Goal: Information Seeking & Learning: Learn about a topic

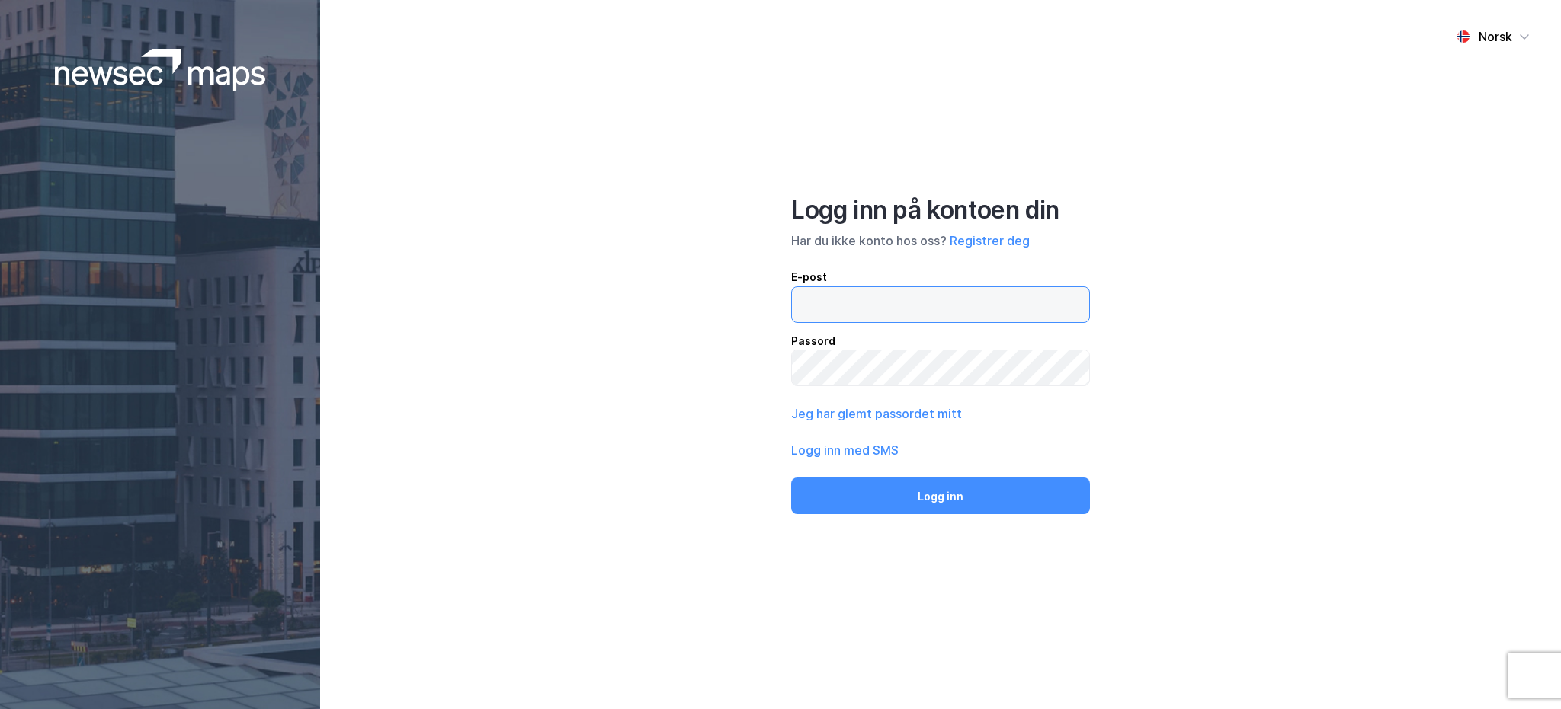
click at [902, 317] on input "email" at bounding box center [940, 304] width 297 height 35
type input "[EMAIL_ADDRESS][DOMAIN_NAME]"
click at [791, 478] on button "Logg inn" at bounding box center [940, 496] width 299 height 37
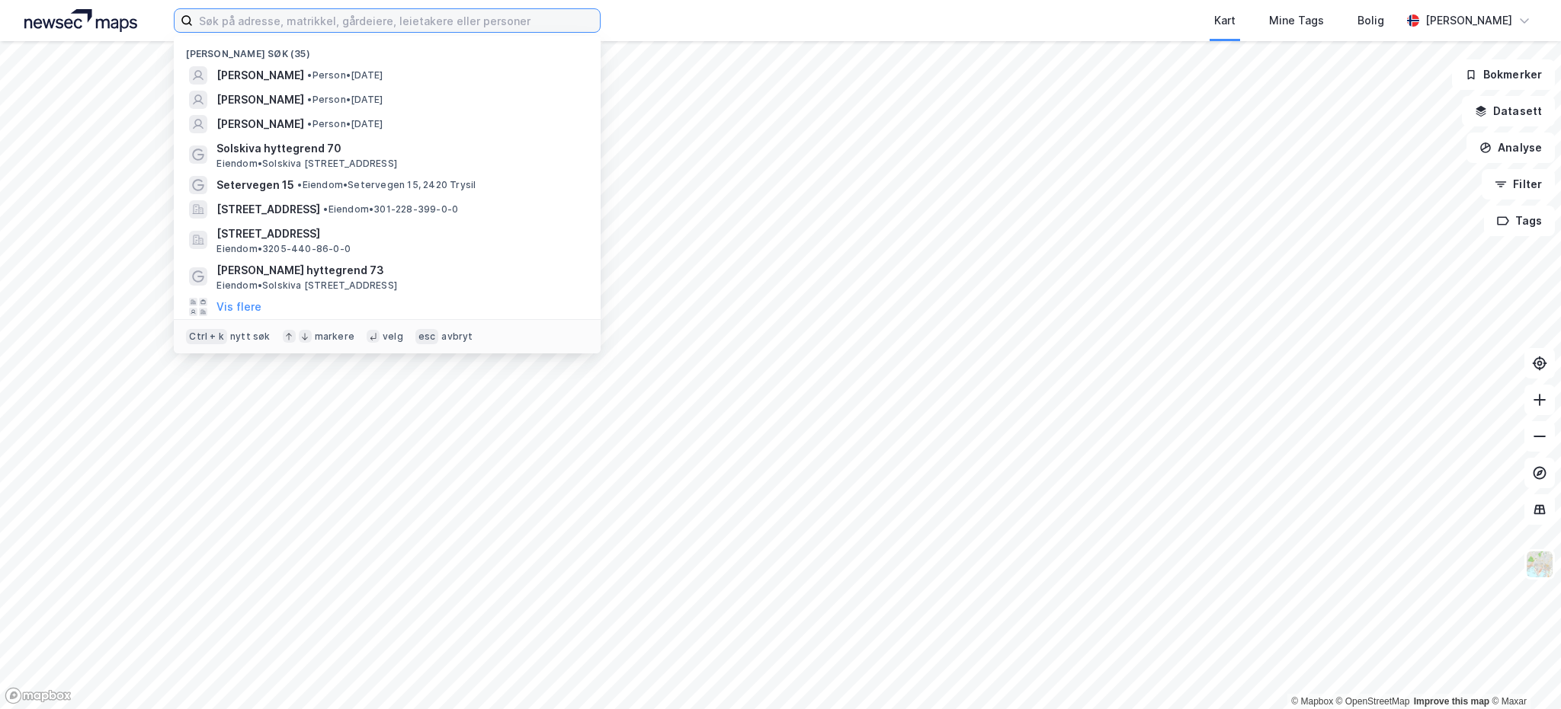
click at [245, 21] on input at bounding box center [396, 20] width 407 height 23
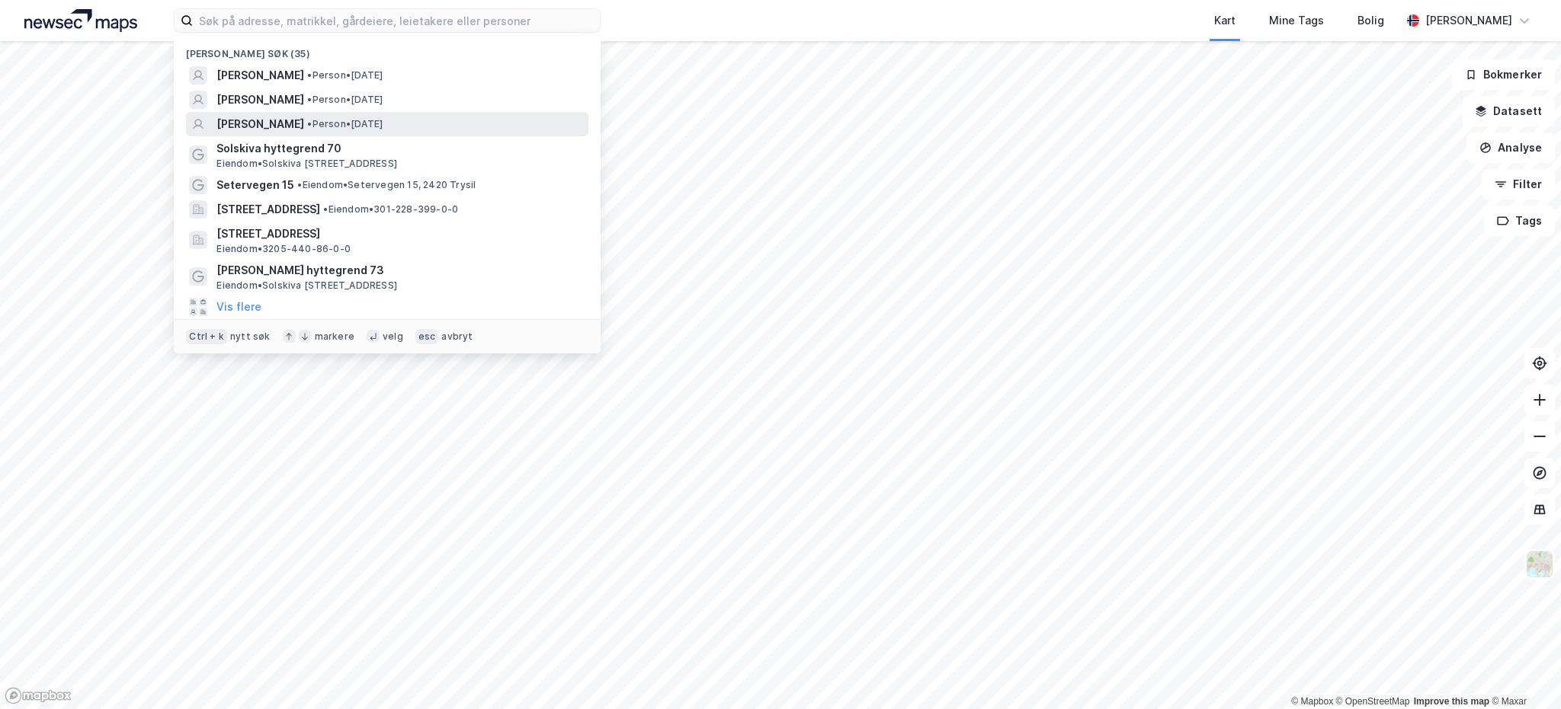
click at [268, 126] on span "[PERSON_NAME]" at bounding box center [260, 124] width 88 height 18
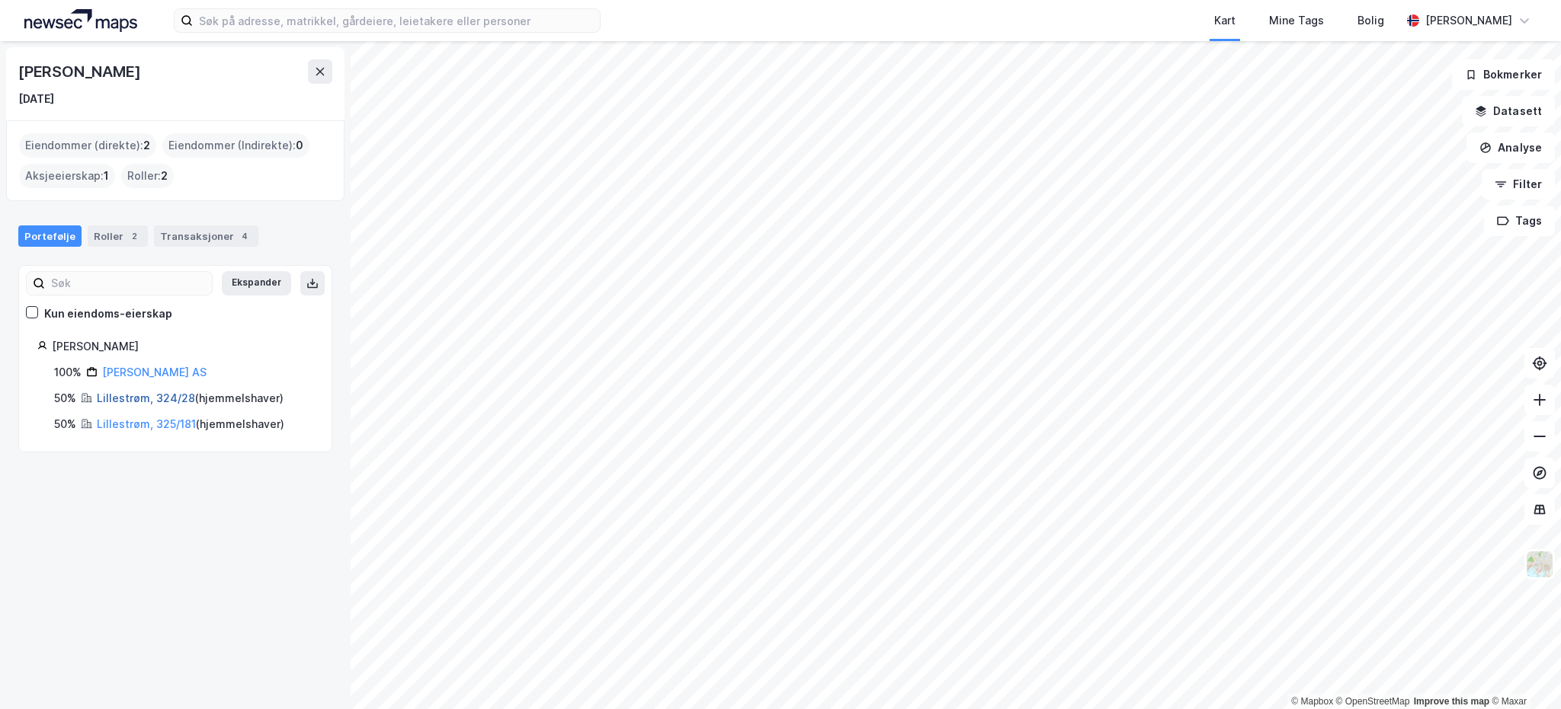
click at [137, 402] on link "Lillestrøm, 324/28" at bounding box center [146, 398] width 98 height 13
click at [157, 426] on link "Lillestrøm, 325/181" at bounding box center [146, 424] width 99 height 13
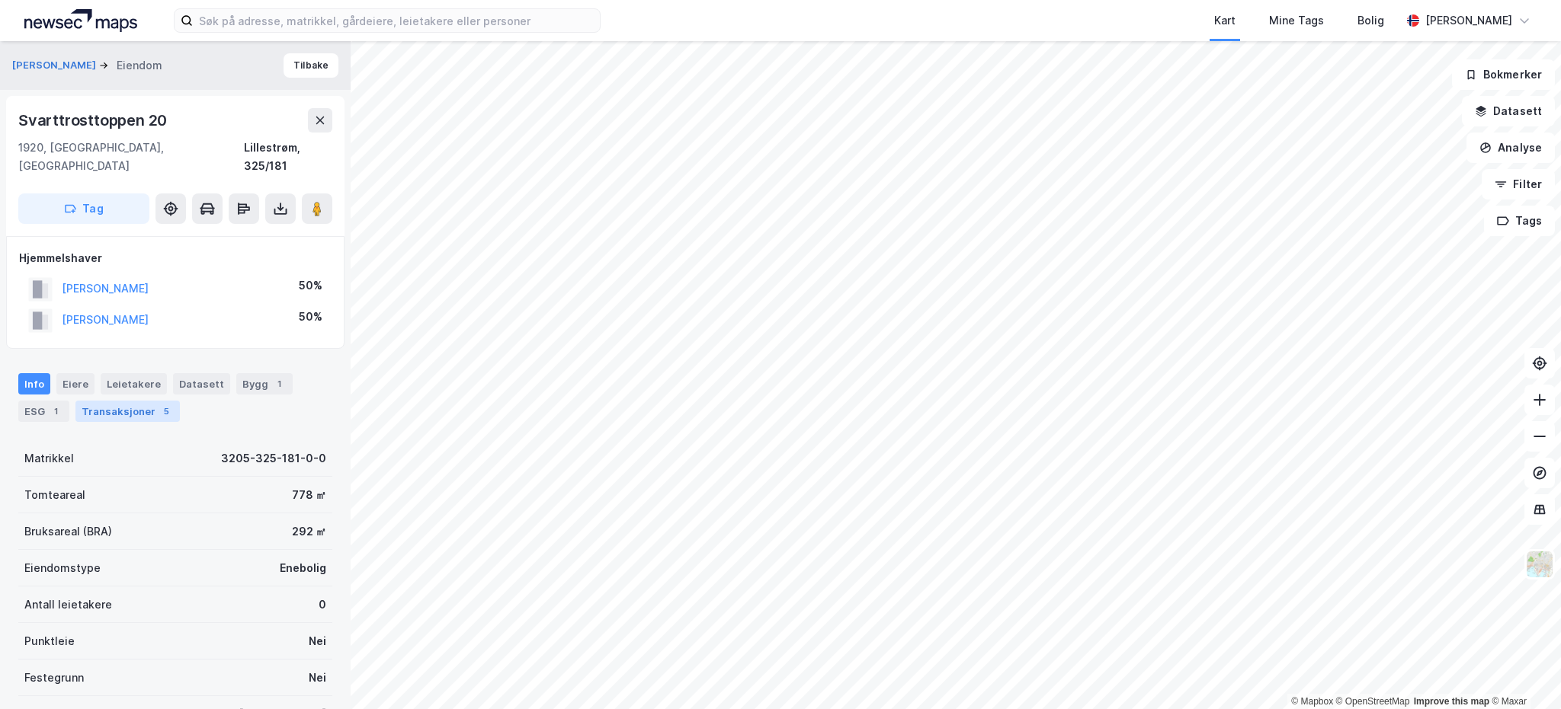
click at [105, 401] on div "Transaksjoner 5" at bounding box center [127, 411] width 104 height 21
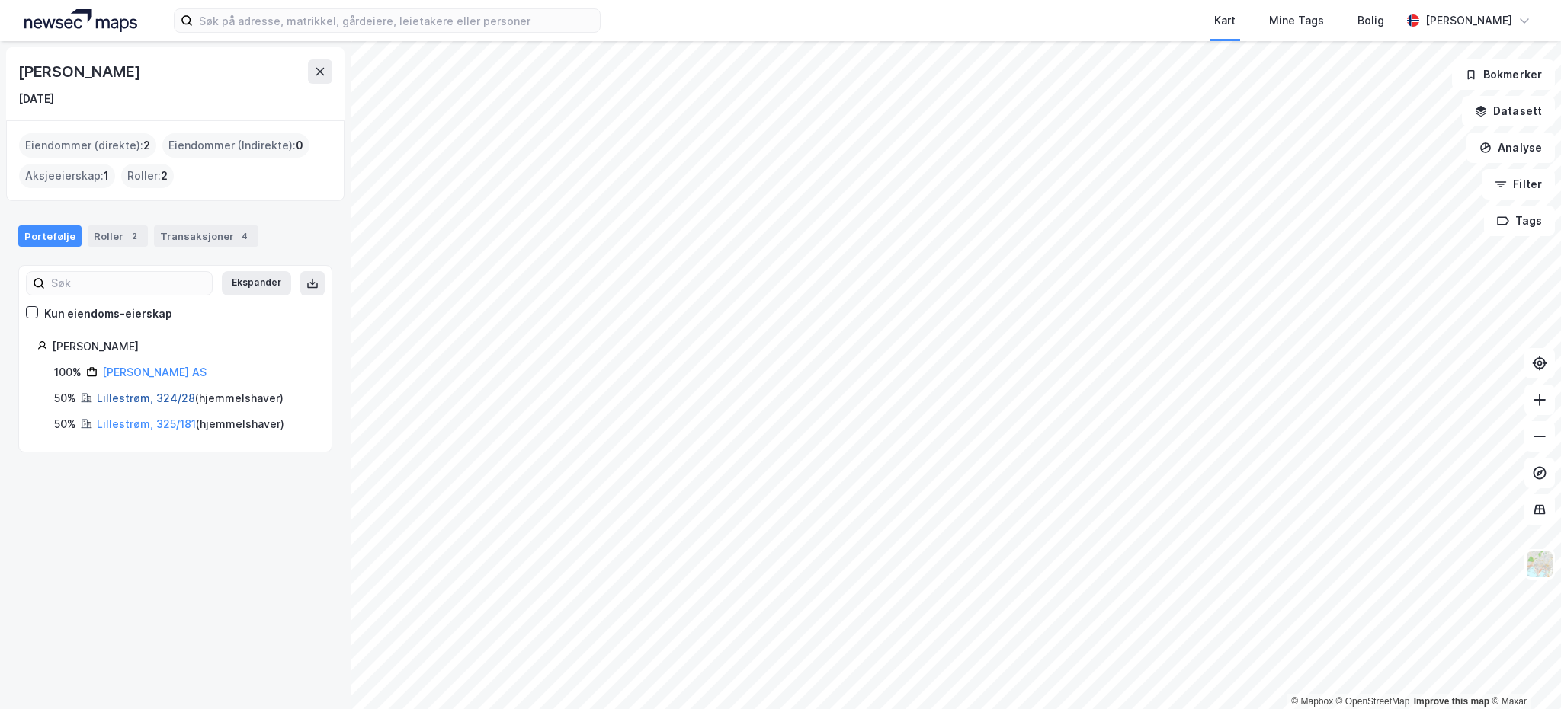
click at [169, 402] on link "Lillestrøm, 324/28" at bounding box center [146, 398] width 98 height 13
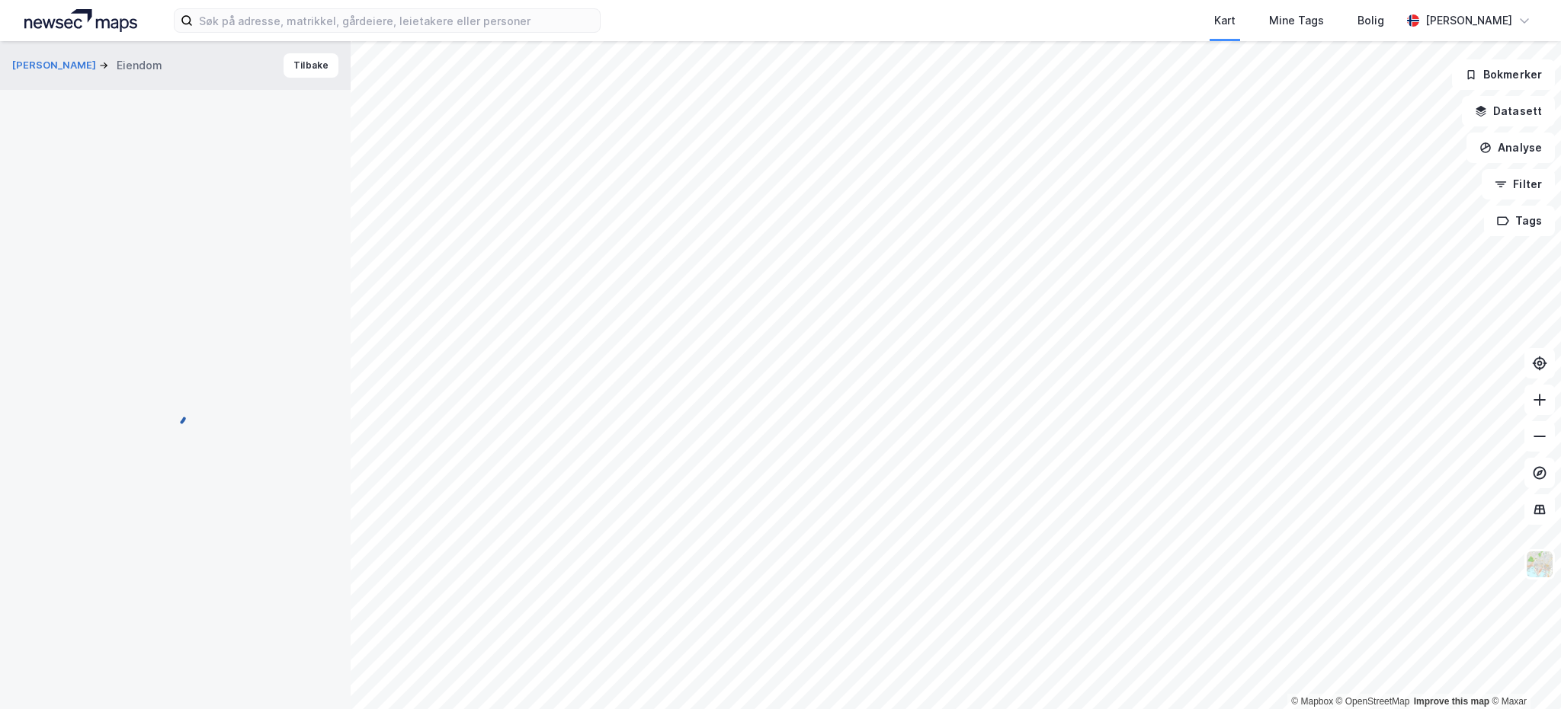
scroll to position [5, 0]
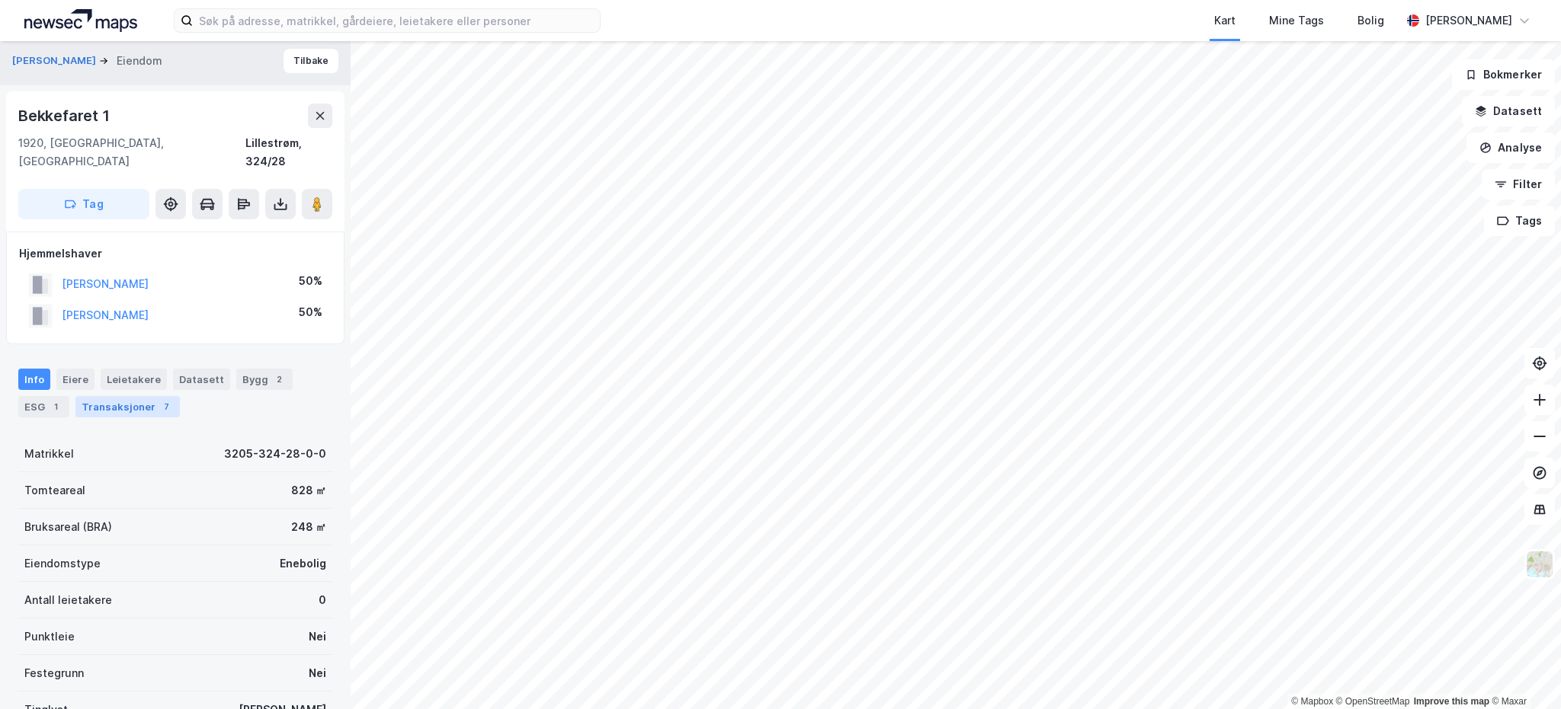
click at [136, 396] on div "Transaksjoner 7" at bounding box center [127, 406] width 104 height 21
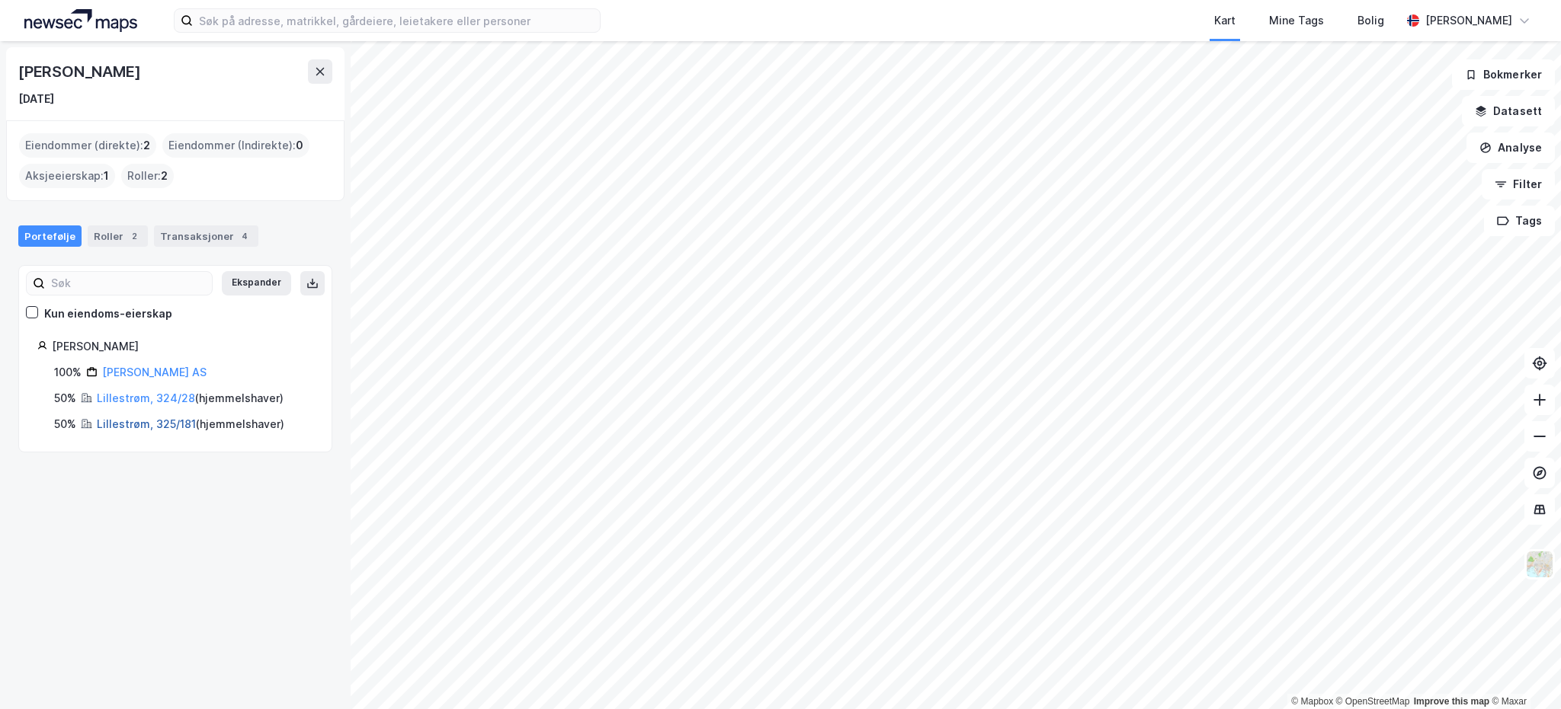
click at [133, 422] on link "Lillestrøm, 325/181" at bounding box center [146, 424] width 99 height 13
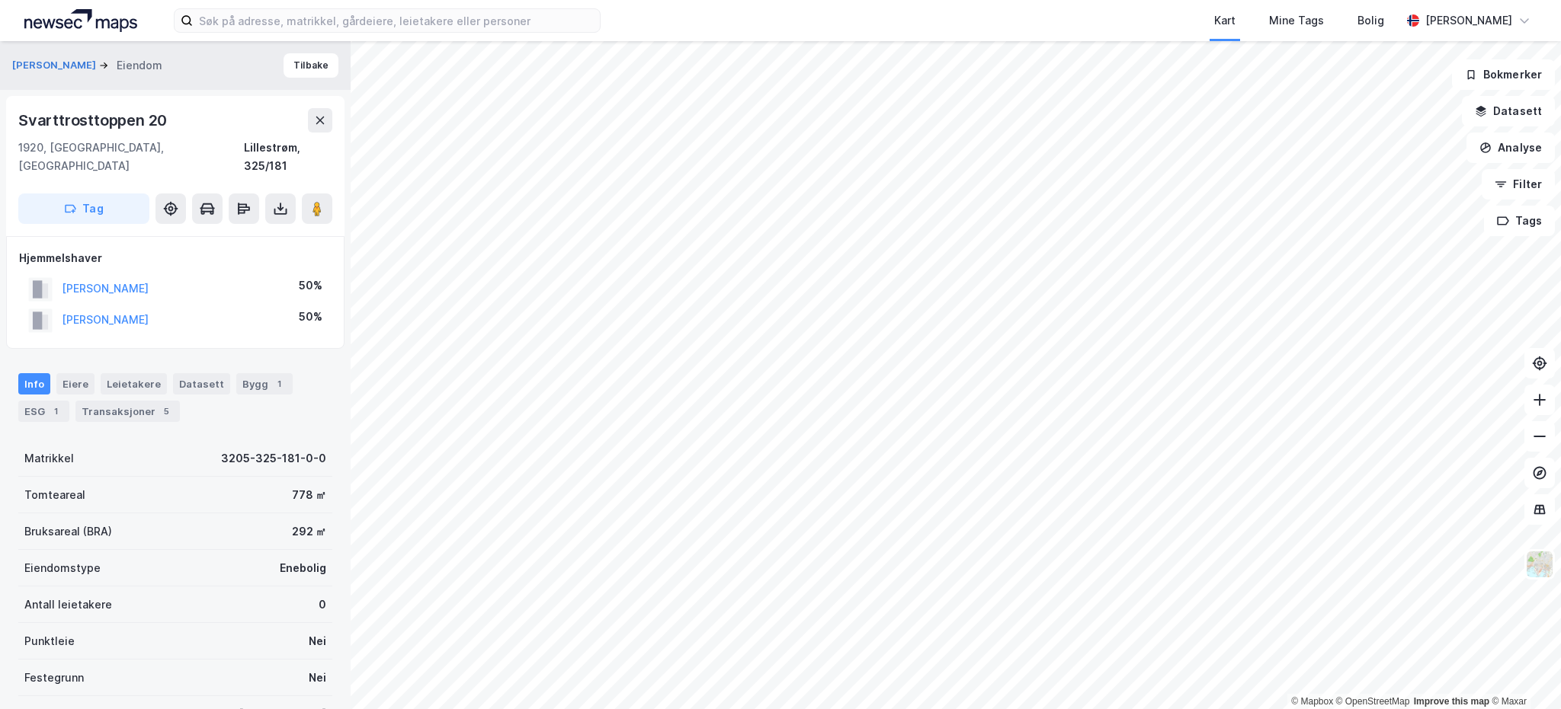
scroll to position [9, 0]
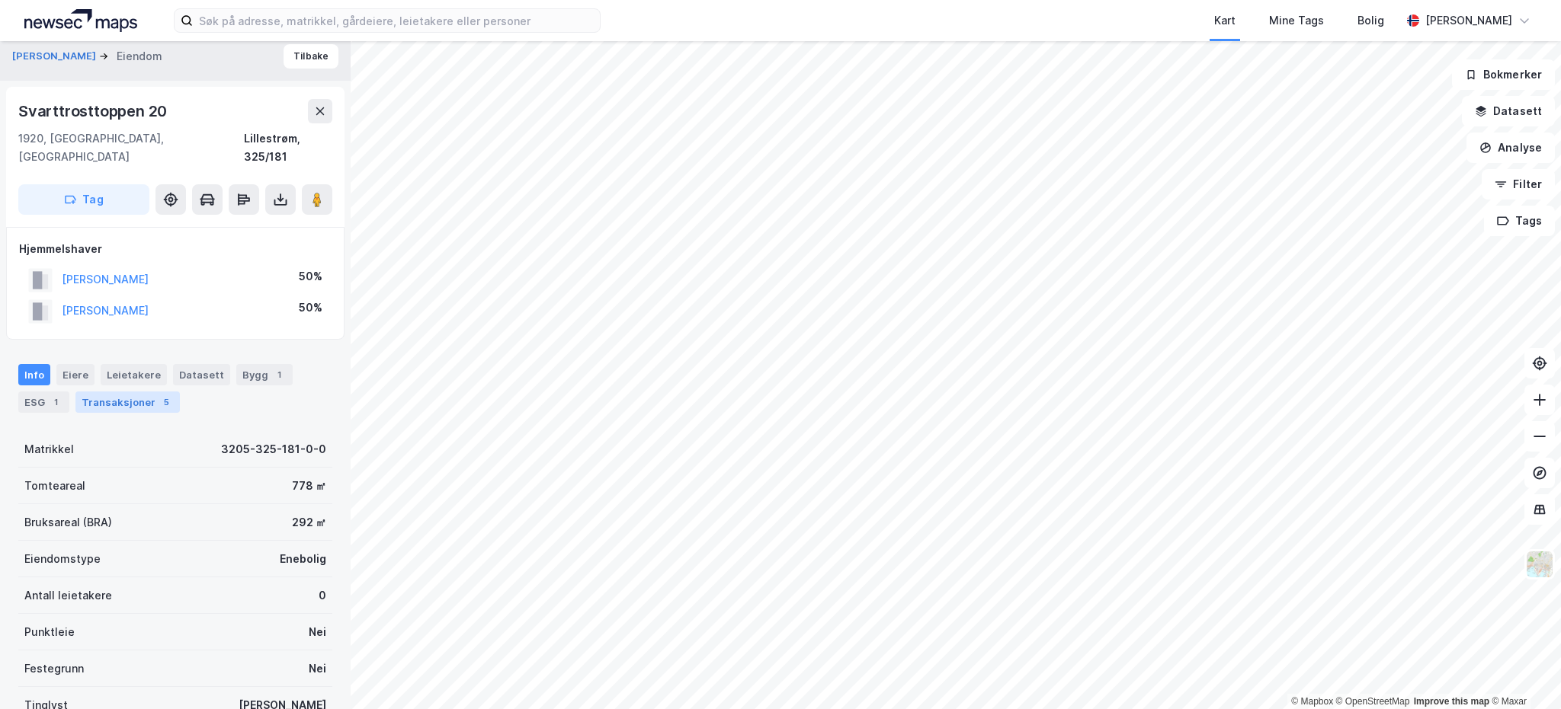
click at [131, 392] on div "Transaksjoner 5" at bounding box center [127, 402] width 104 height 21
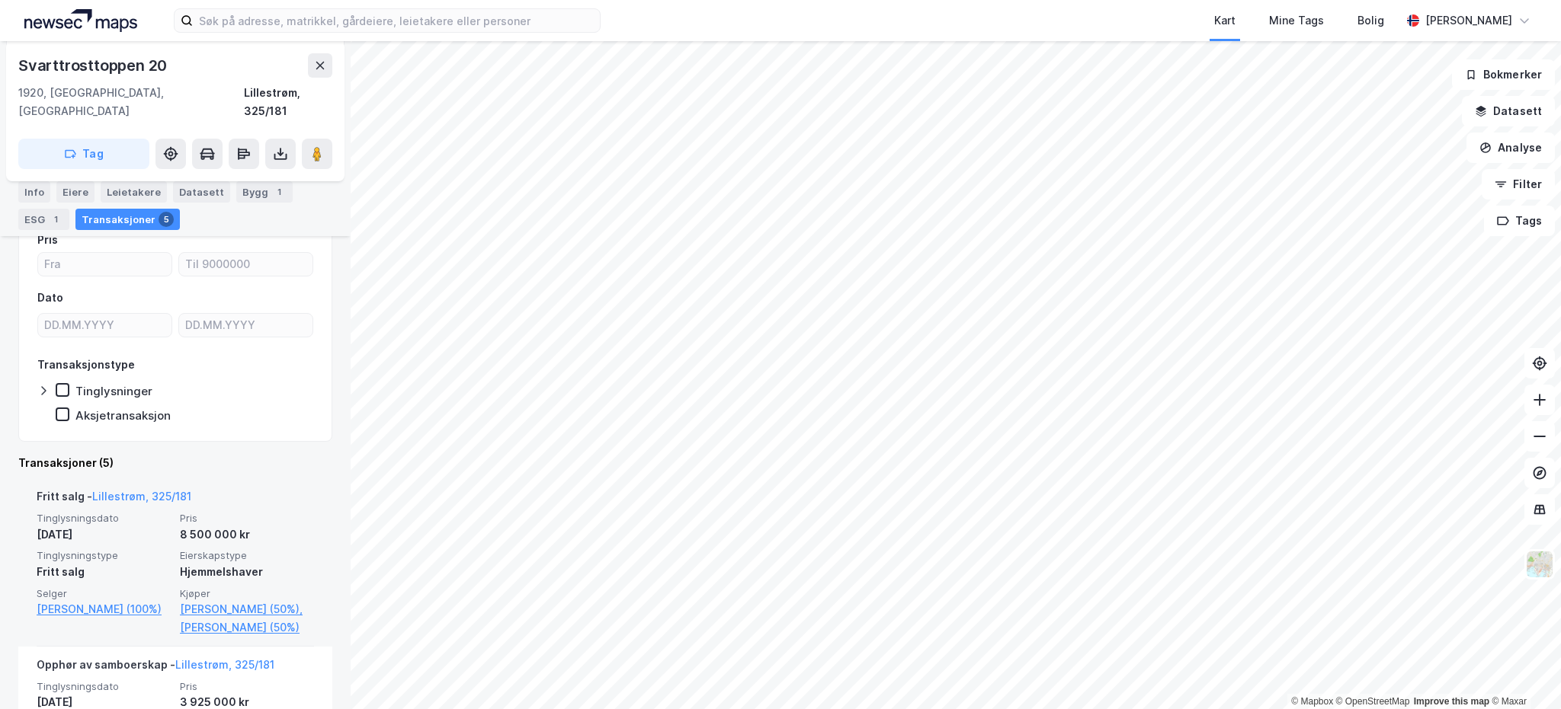
scroll to position [76, 0]
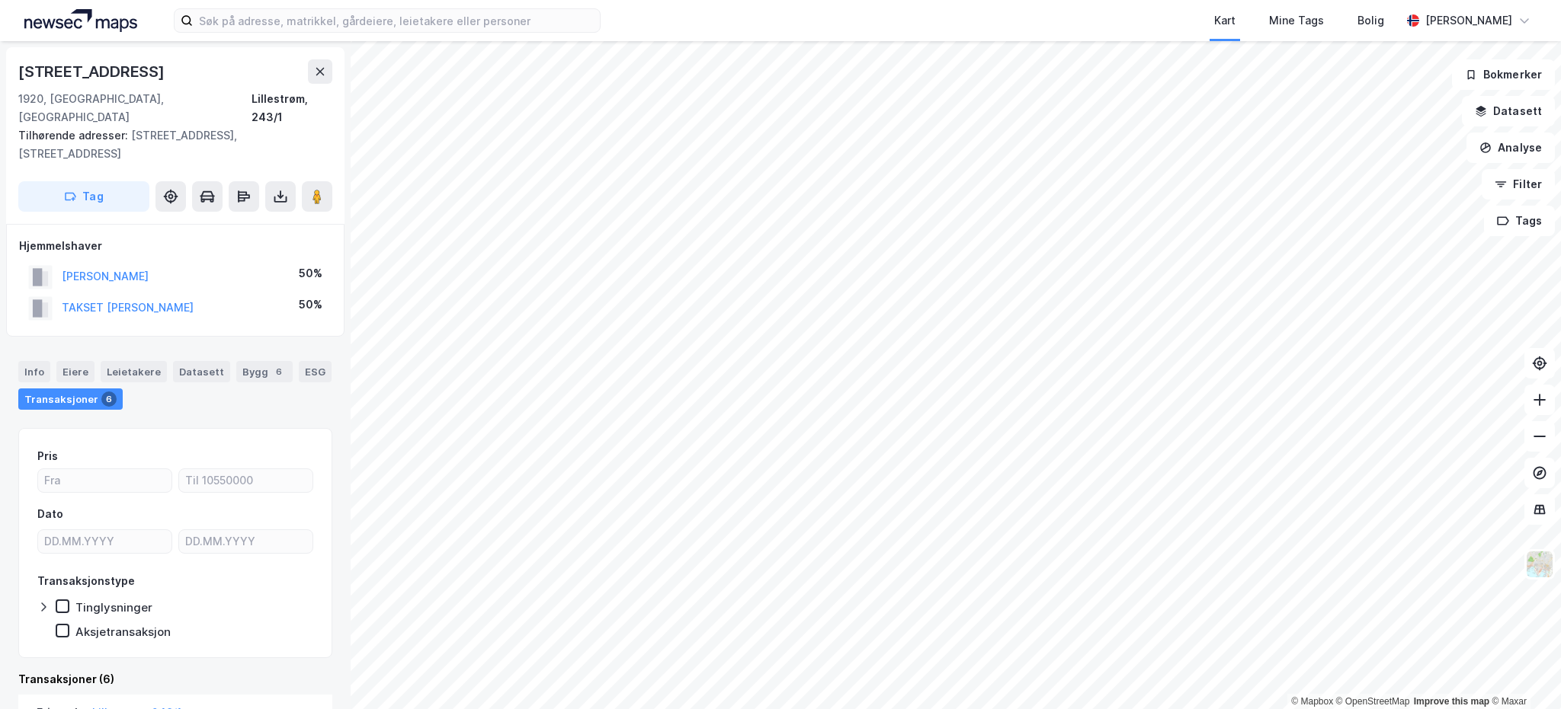
click at [43, 389] on div "Transaksjoner 6" at bounding box center [70, 399] width 104 height 21
click at [30, 361] on div "Info" at bounding box center [34, 371] width 32 height 21
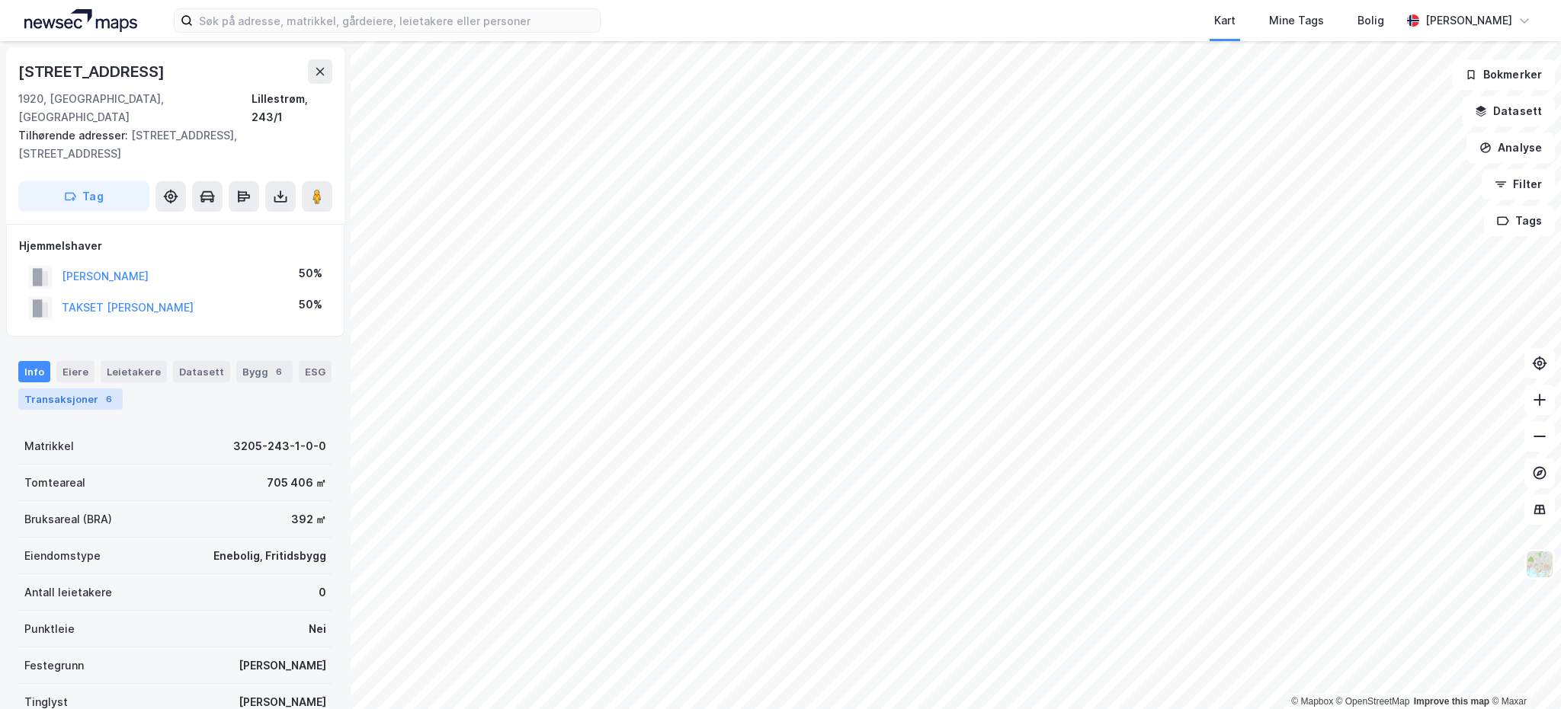
click at [43, 389] on div "Transaksjoner 6" at bounding box center [70, 399] width 104 height 21
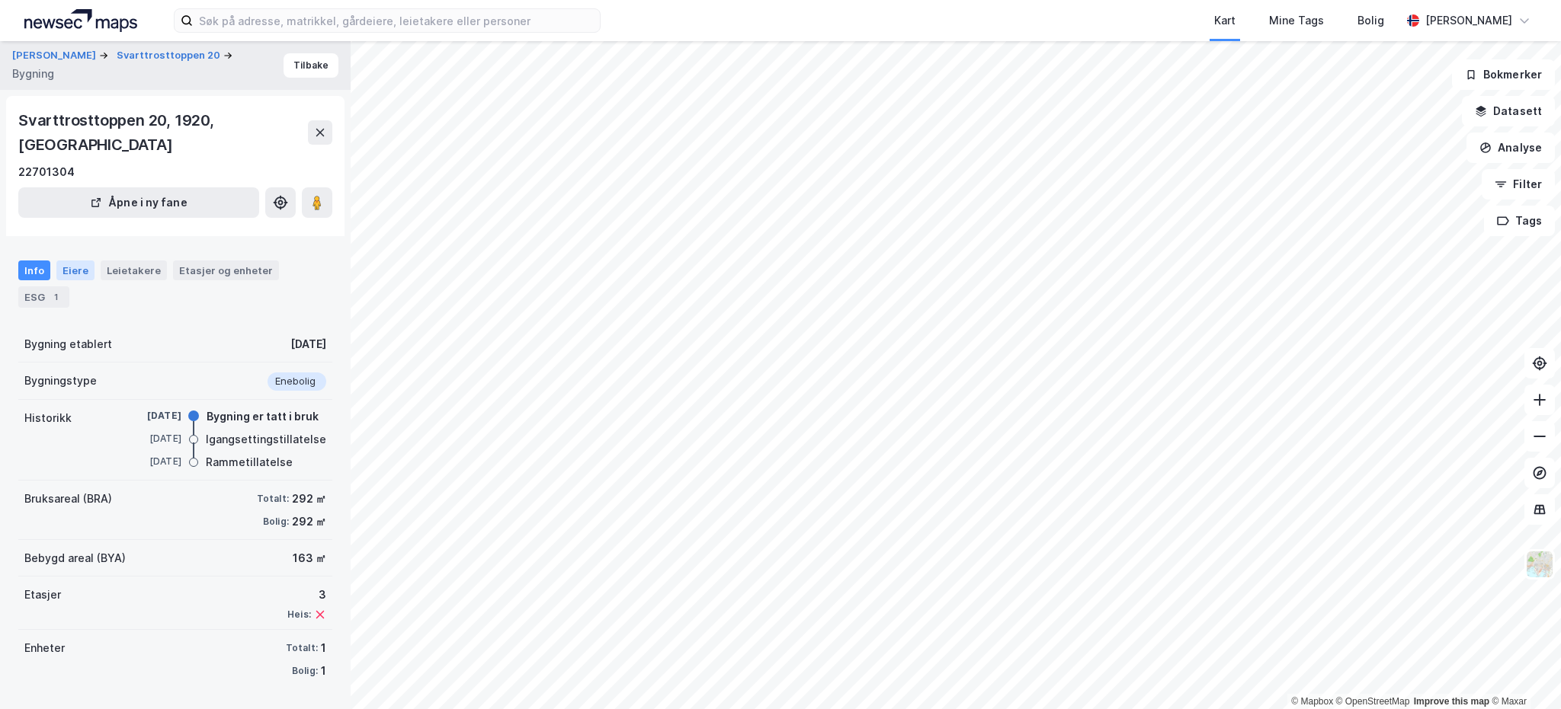
click at [73, 261] on div "Eiere" at bounding box center [75, 271] width 38 height 20
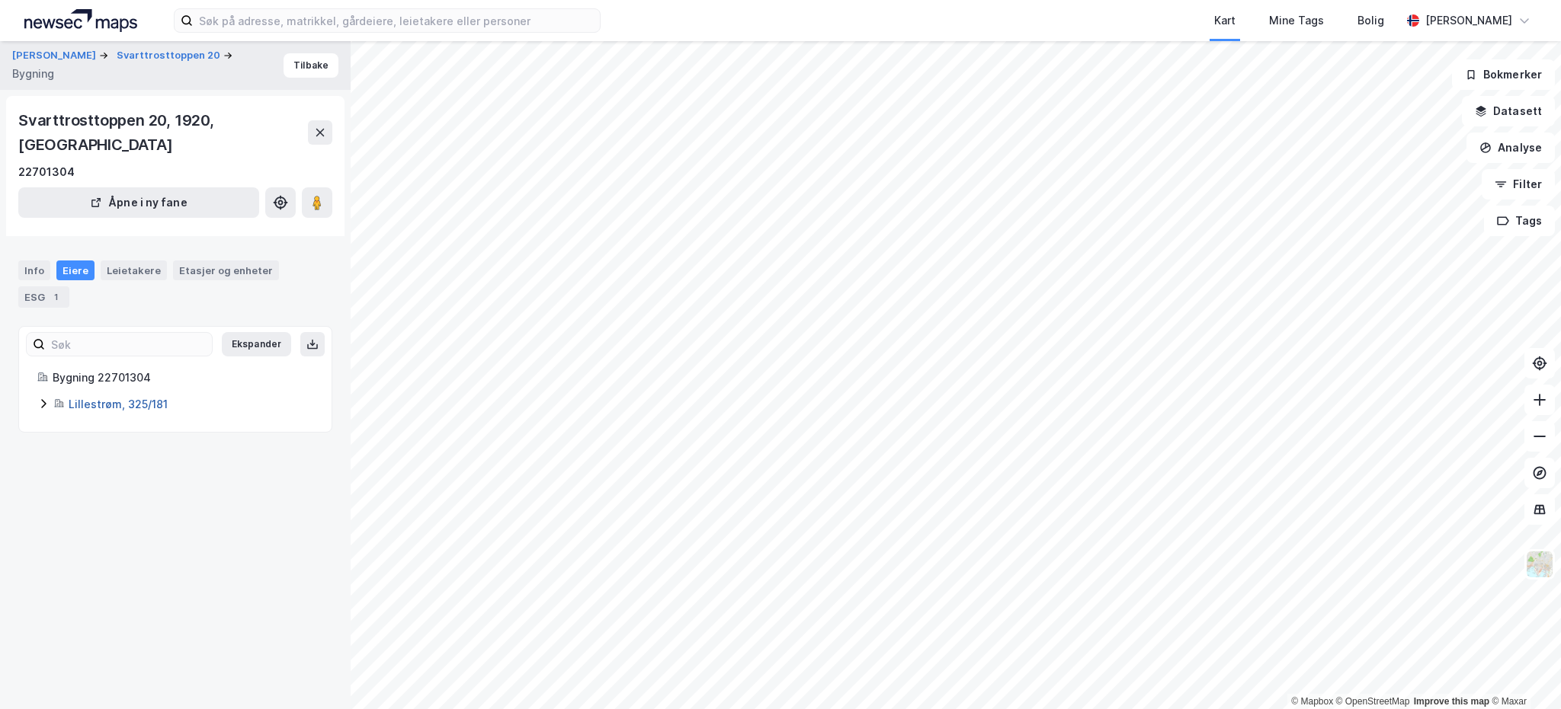
click at [101, 398] on link "Lillestrøm, 325/181" at bounding box center [118, 404] width 99 height 13
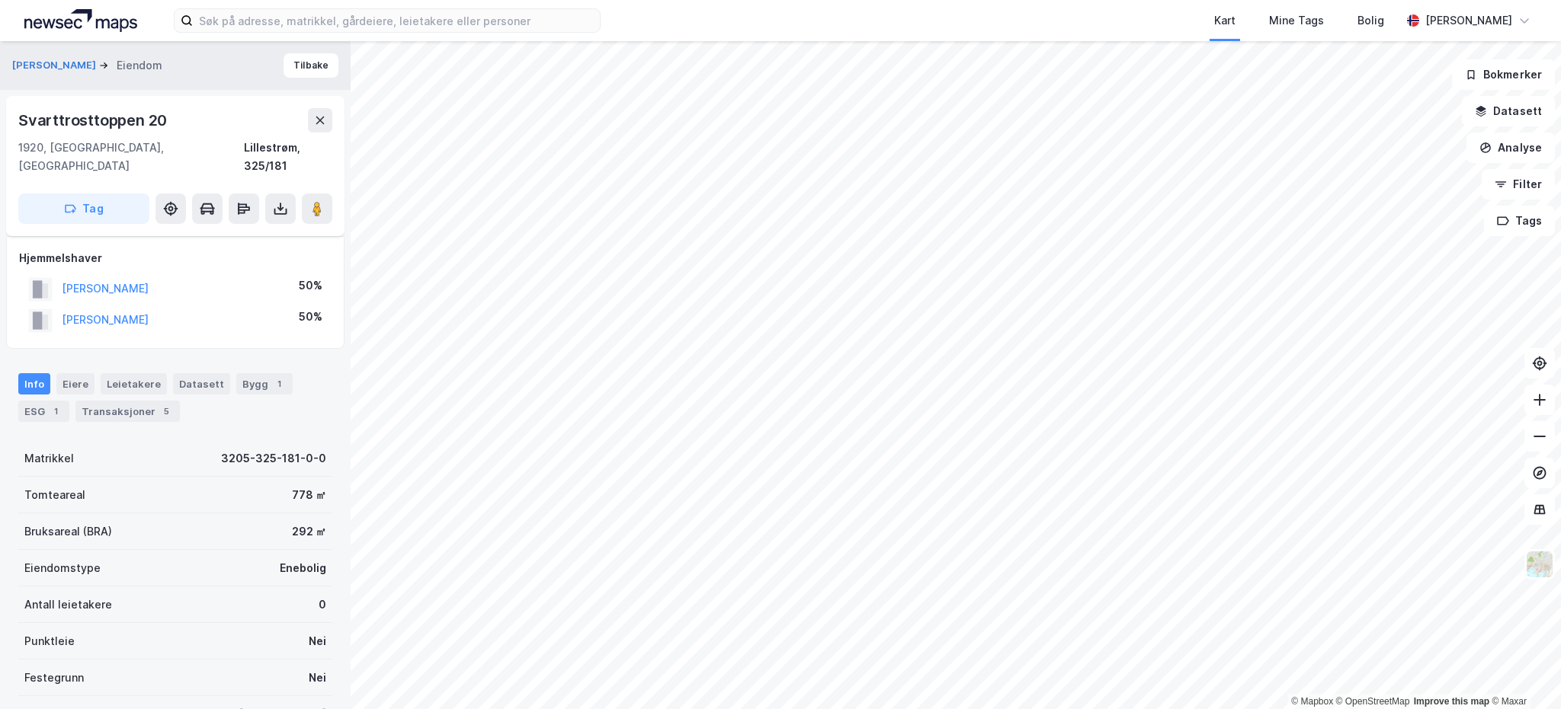
scroll to position [76, 0]
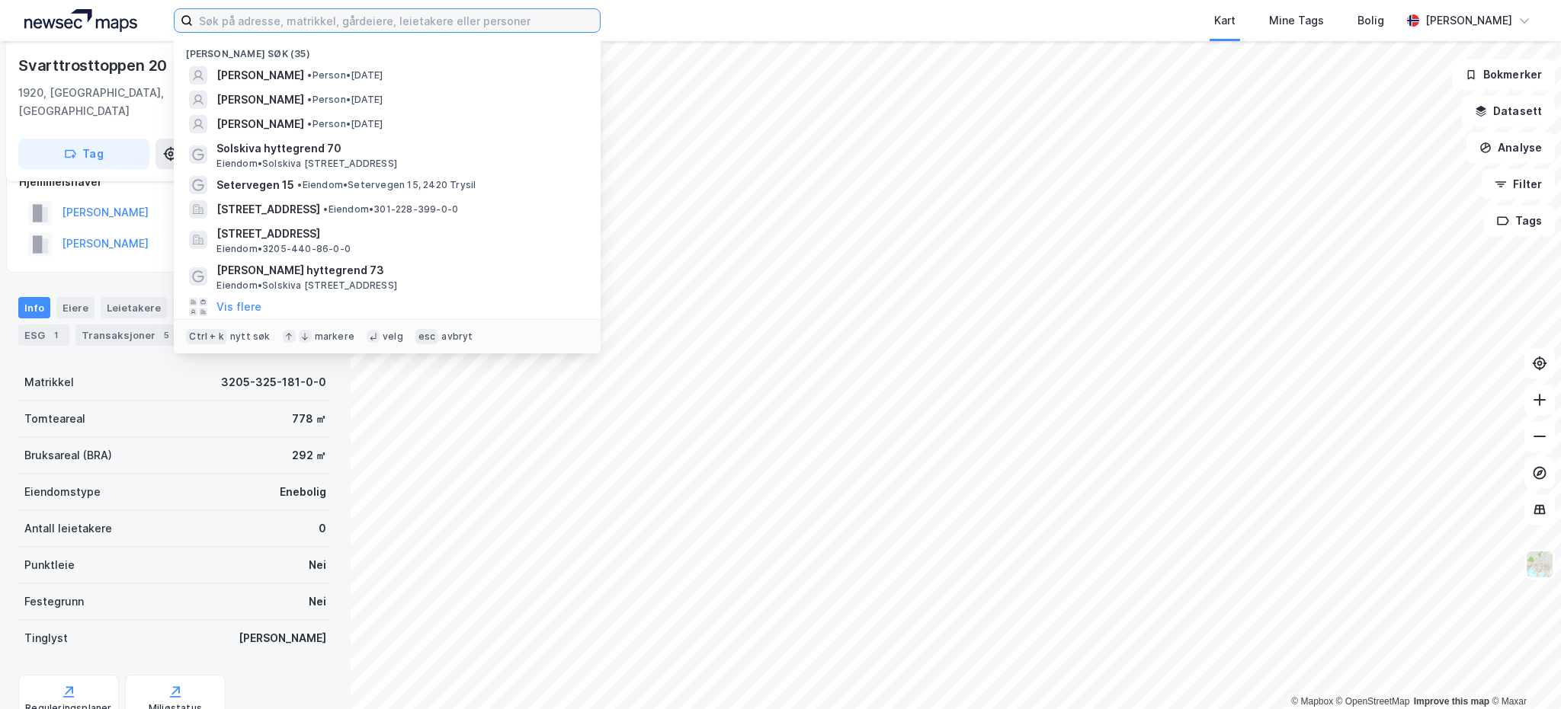
click at [256, 21] on input at bounding box center [396, 20] width 407 height 23
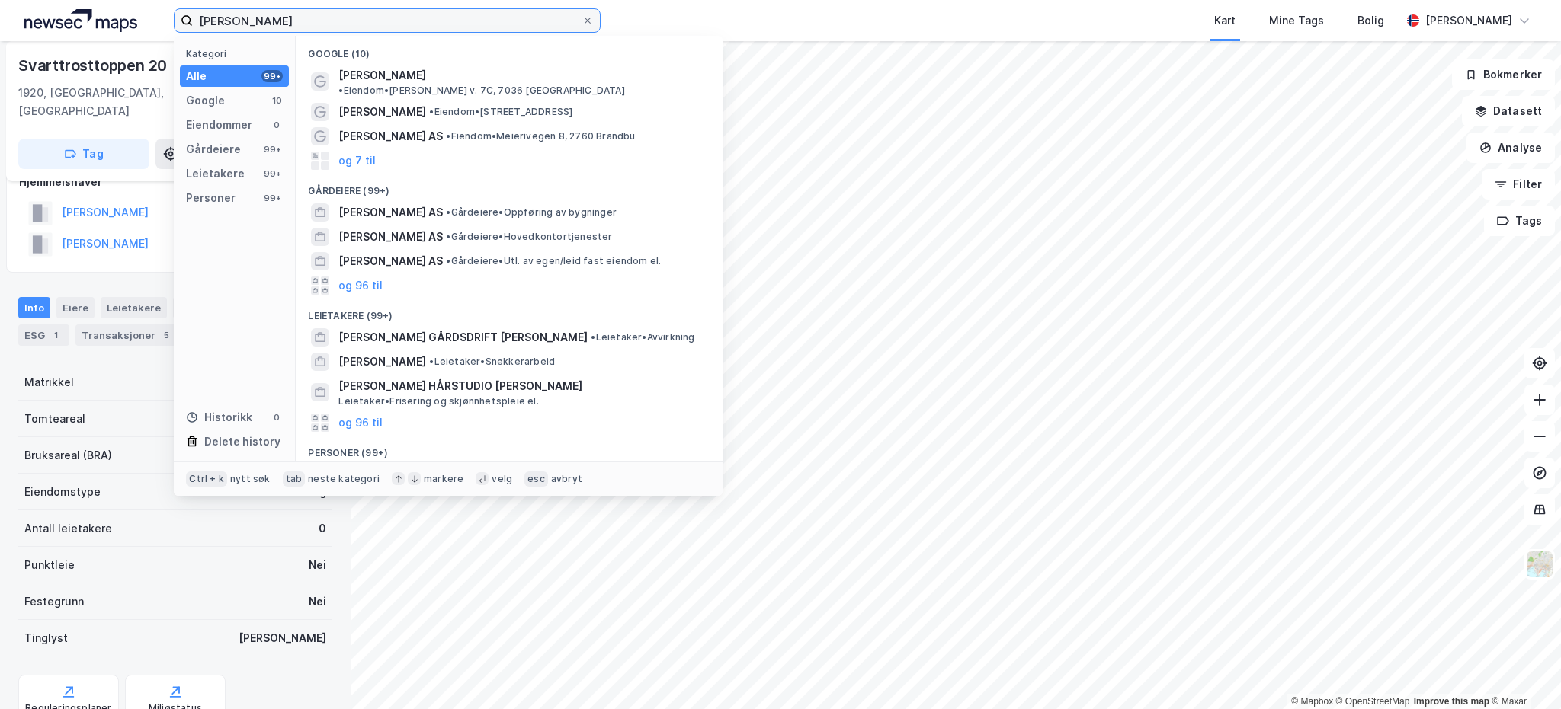
type input "[PERSON_NAME]"
click at [229, 201] on div "Personer" at bounding box center [211, 198] width 50 height 18
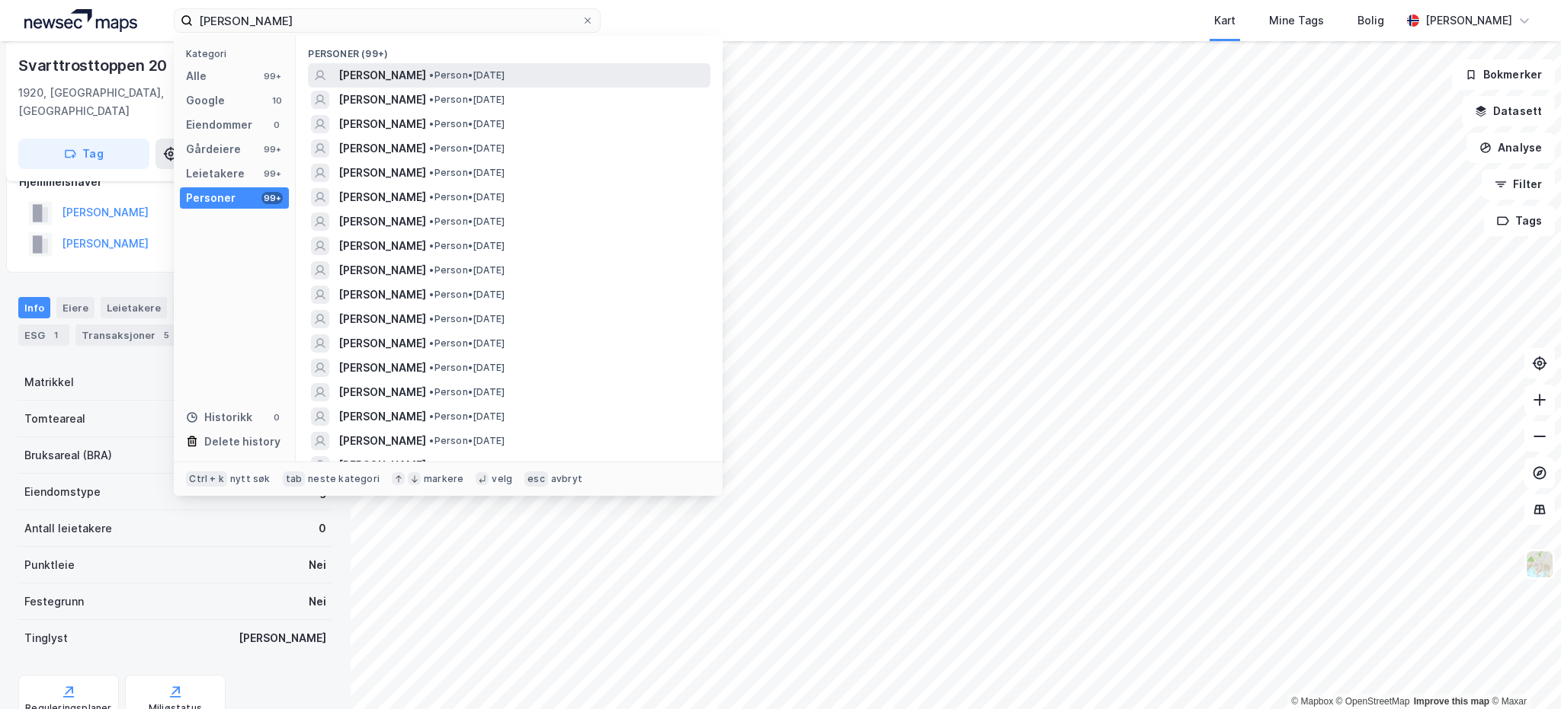
click at [415, 78] on span "[PERSON_NAME]" at bounding box center [382, 75] width 88 height 18
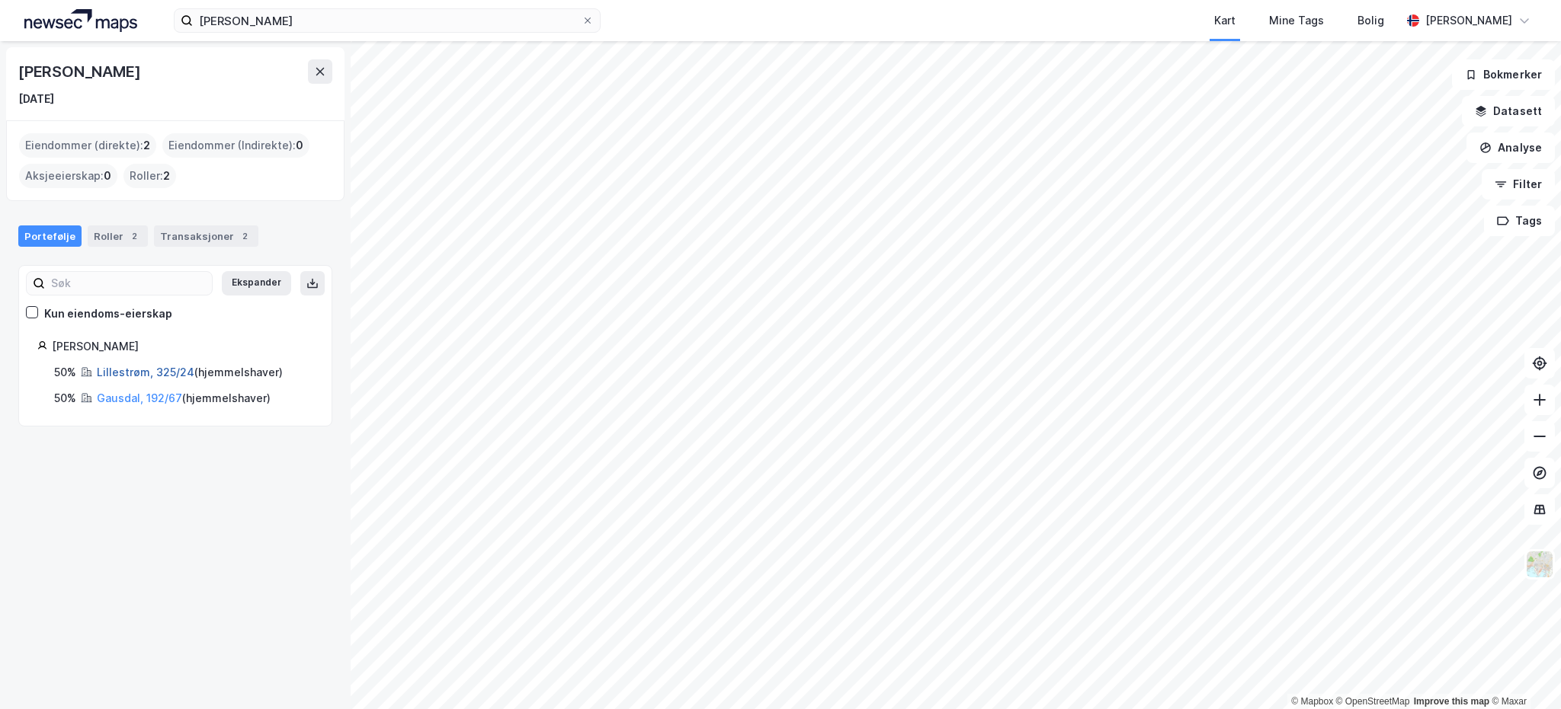
click at [176, 371] on link "Lillestrøm, 325/24" at bounding box center [146, 372] width 98 height 13
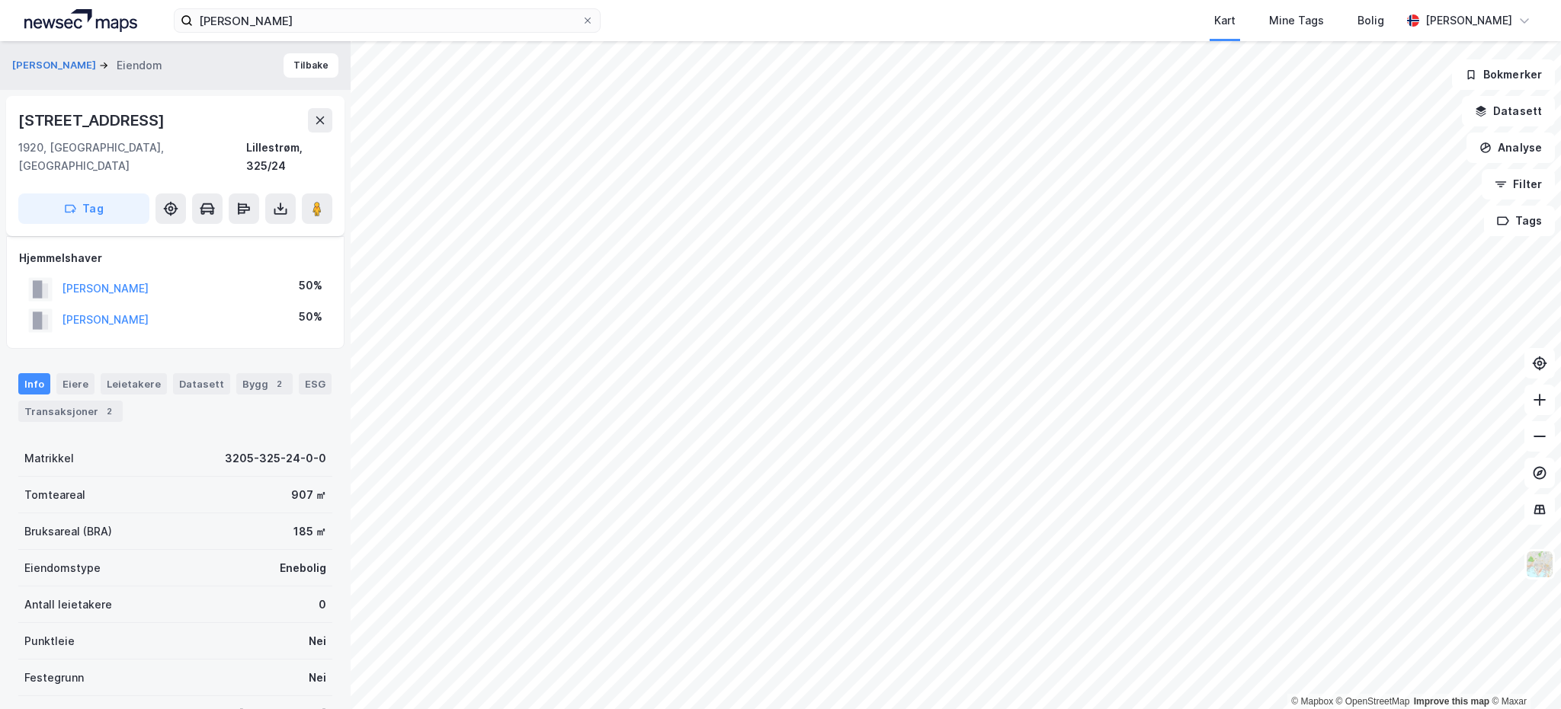
scroll to position [76, 0]
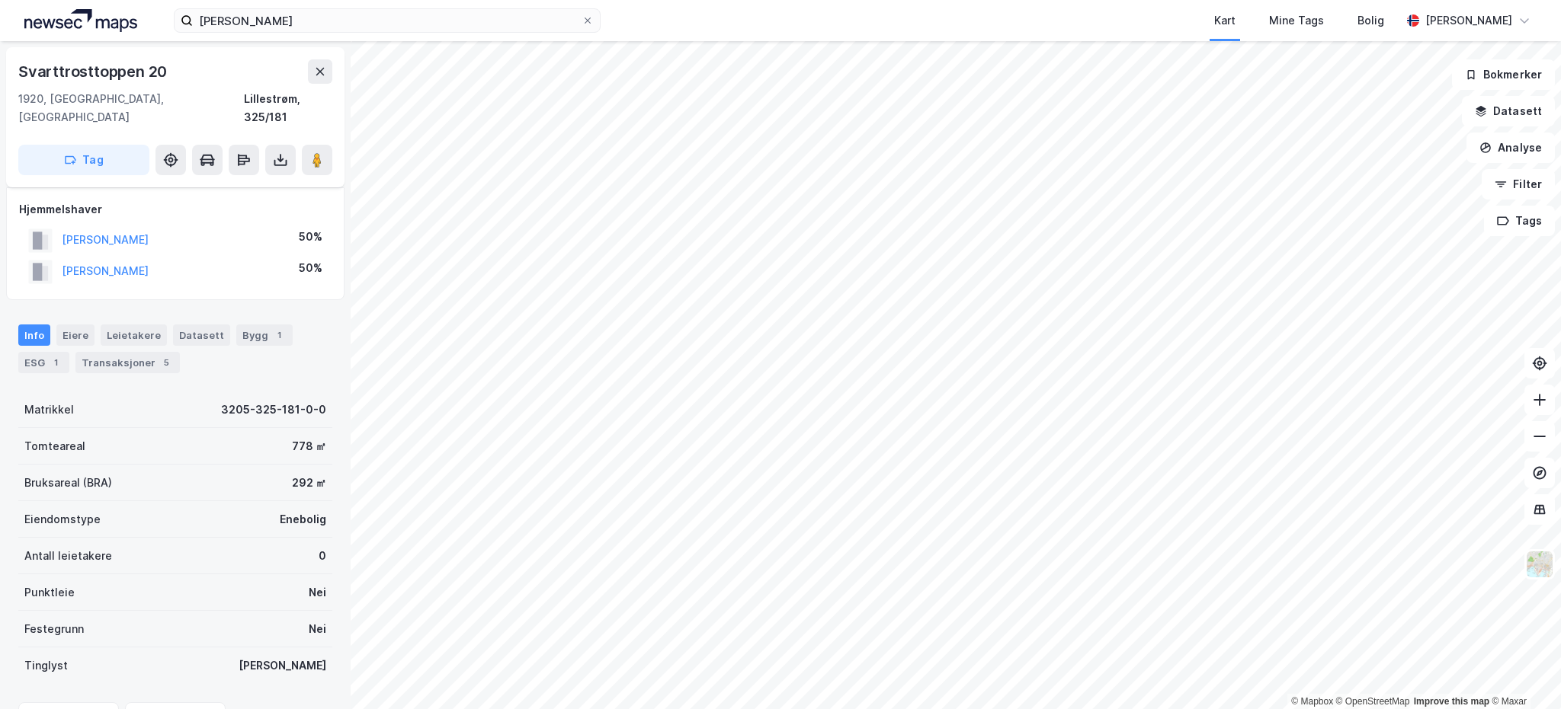
scroll to position [76, 0]
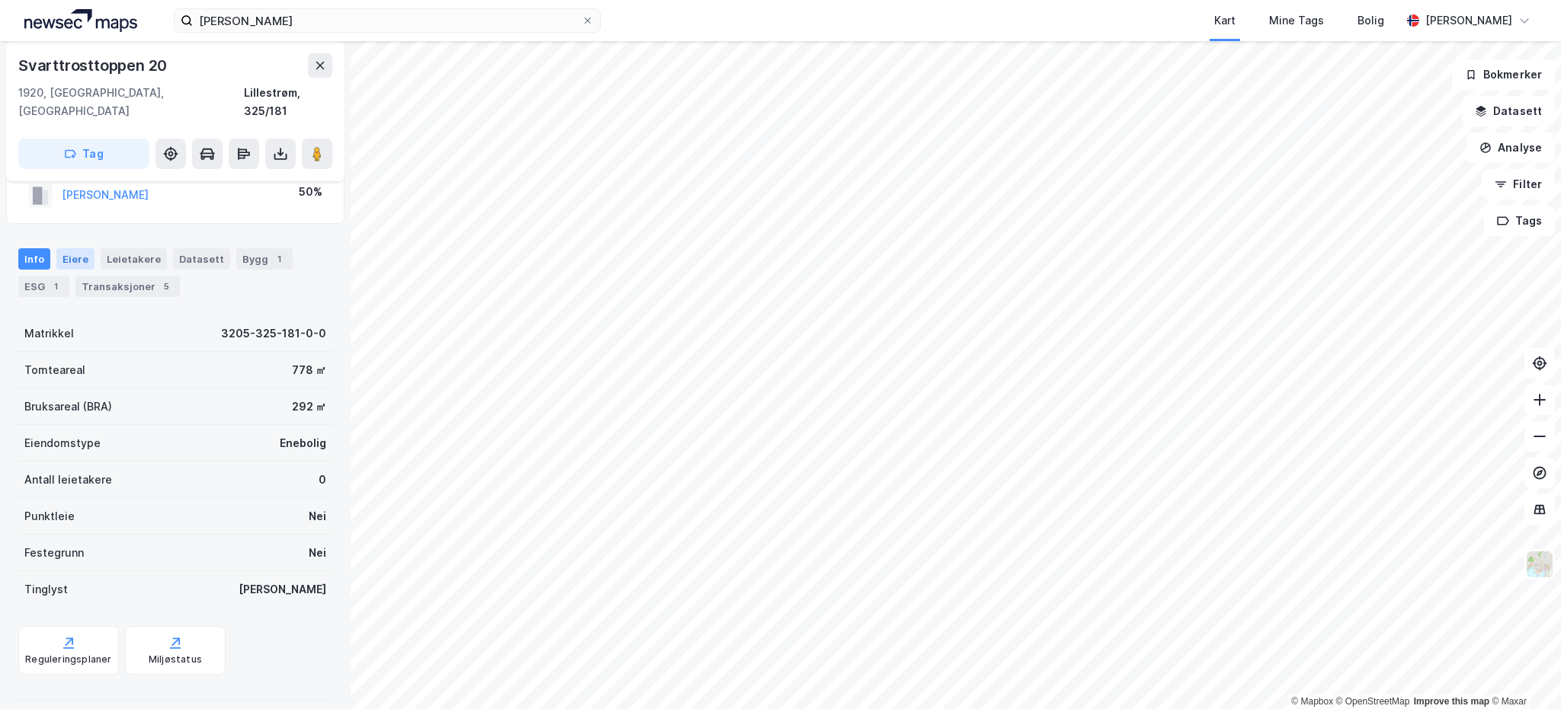
click at [75, 248] on div "Eiere" at bounding box center [75, 258] width 38 height 21
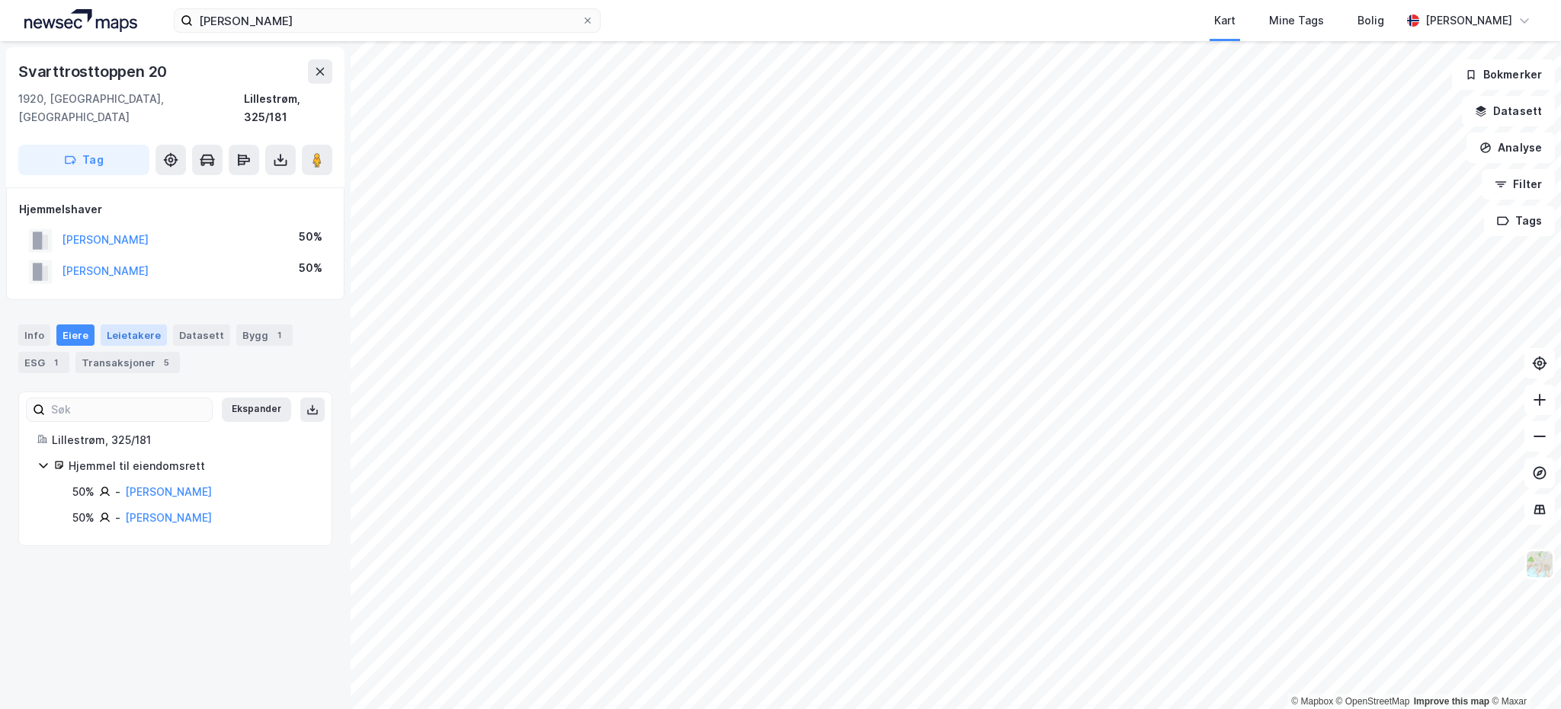
click at [125, 325] on div "Leietakere" at bounding box center [134, 335] width 66 height 21
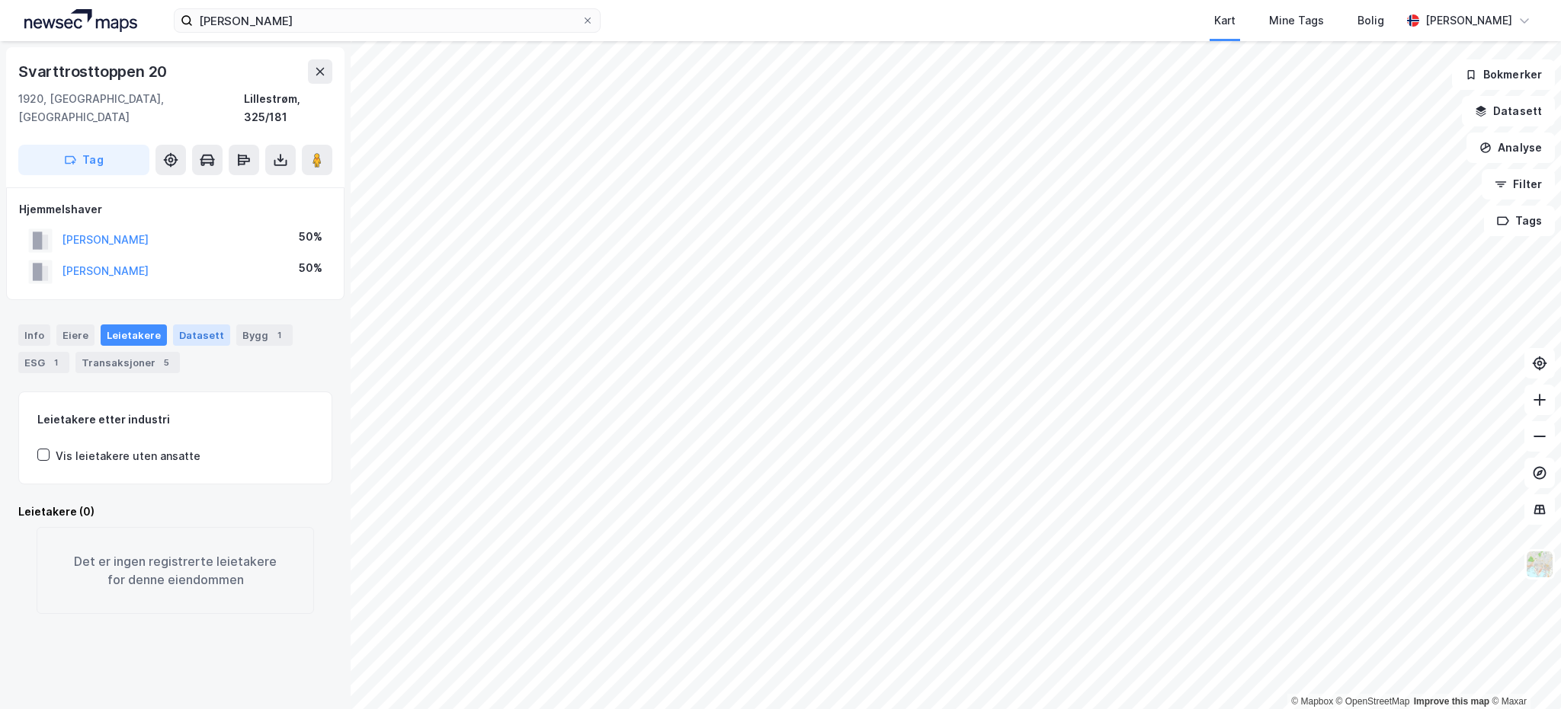
click at [180, 325] on div "Datasett" at bounding box center [201, 335] width 57 height 21
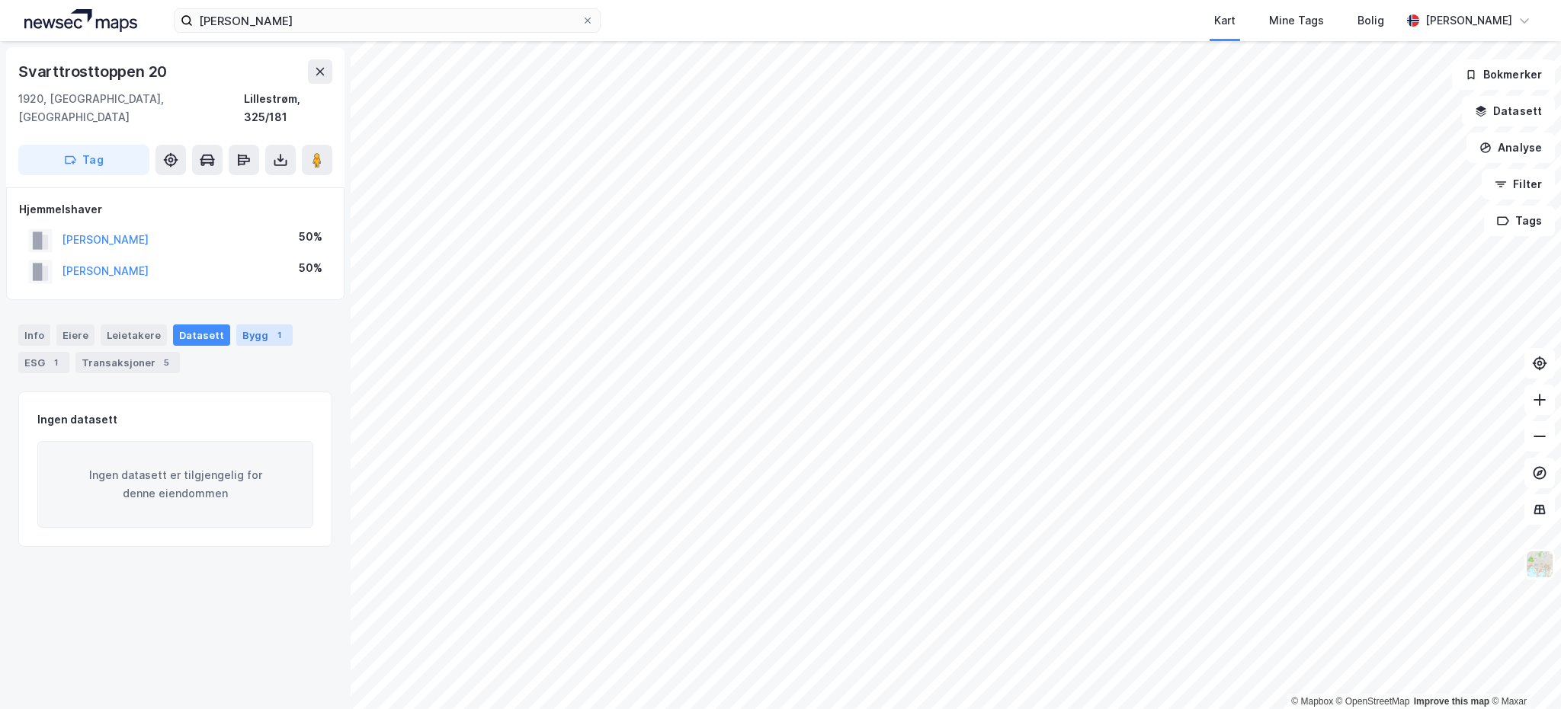
click at [249, 325] on div "Bygg 1" at bounding box center [264, 335] width 56 height 21
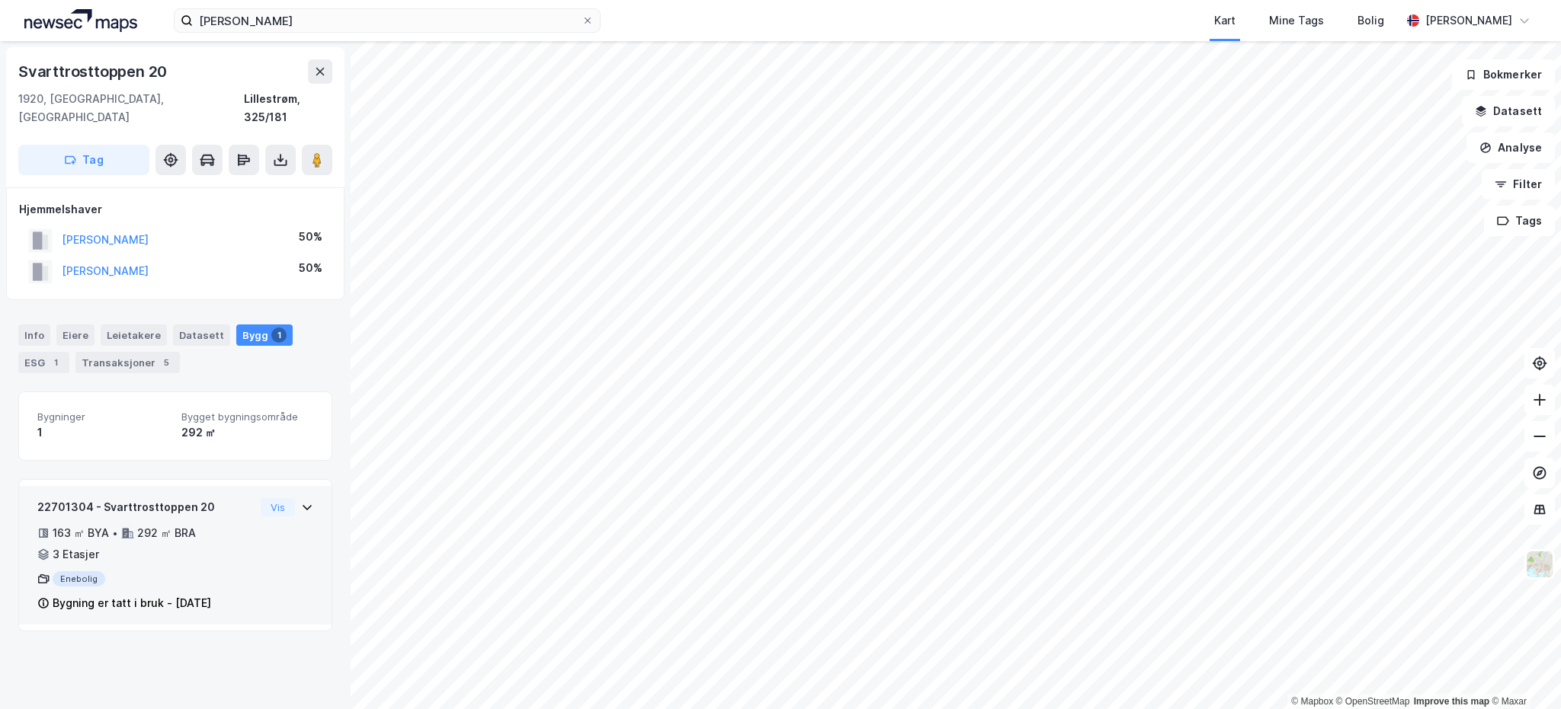
click at [186, 498] on div "22701304 - Svarttrosttoppen 20" at bounding box center [145, 507] width 217 height 18
drag, startPoint x: 210, startPoint y: 489, endPoint x: 101, endPoint y: 482, distance: 109.2
click at [101, 498] on div "22701304 - Svarttrosttoppen 20" at bounding box center [145, 507] width 217 height 18
copy div "Svarttrosttoppen 20"
